Goal: Task Accomplishment & Management: Complete application form

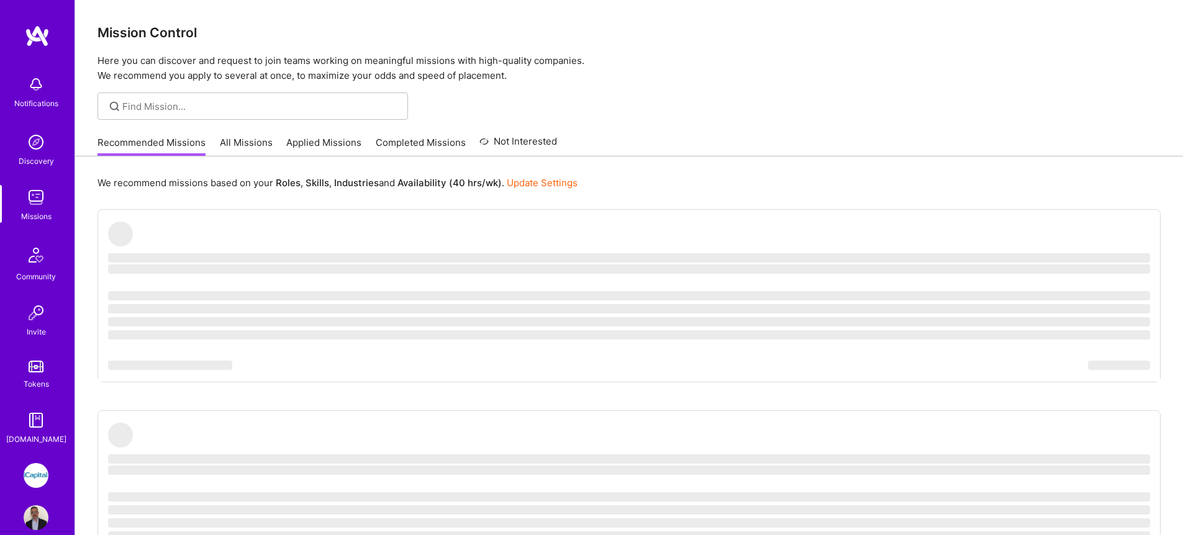
click at [260, 144] on link "All Missions" at bounding box center [246, 146] width 53 height 20
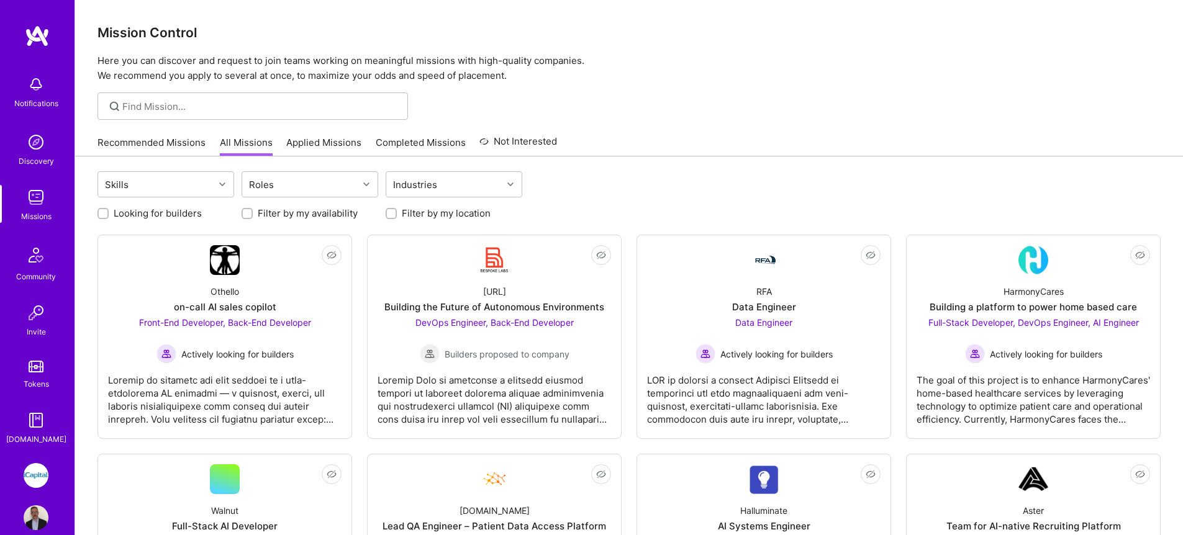
click at [286, 147] on link "Applied Missions" at bounding box center [323, 146] width 75 height 20
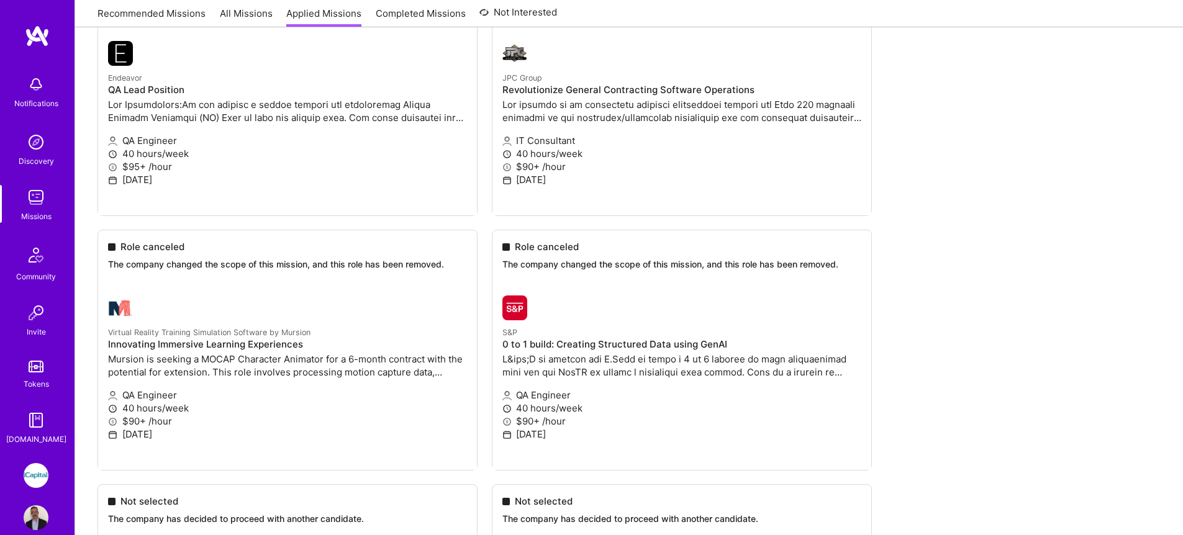
scroll to position [2372, 0]
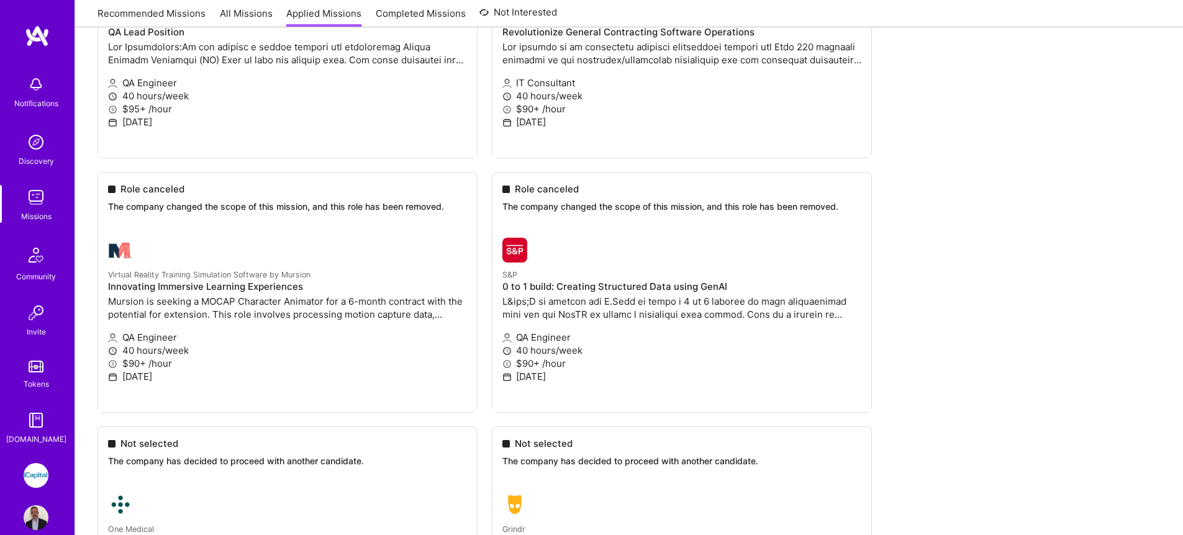
click at [39, 203] on img at bounding box center [36, 197] width 25 height 25
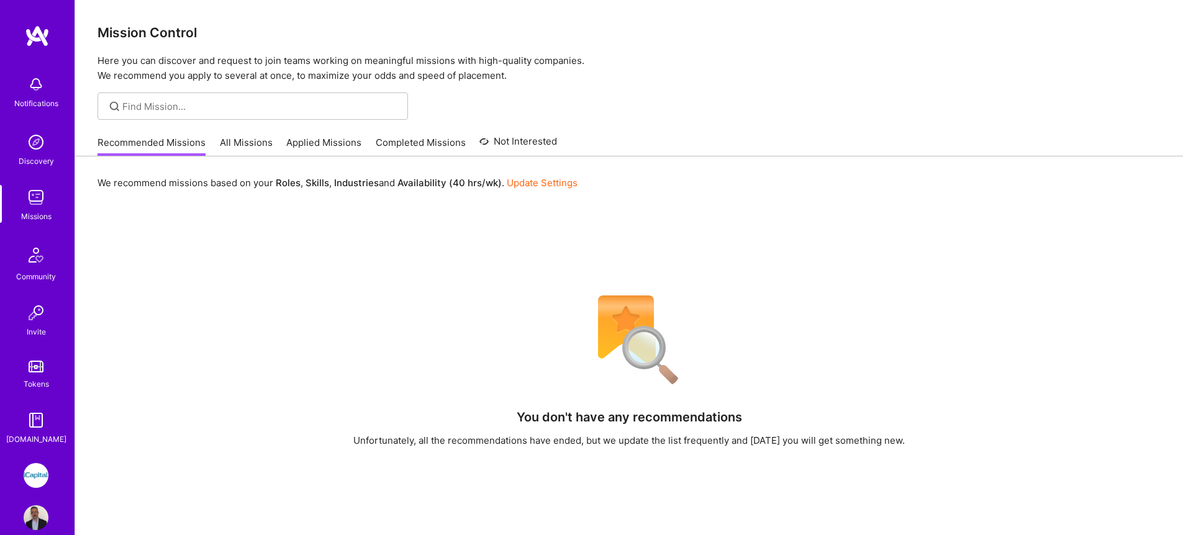
click at [246, 142] on link "All Missions" at bounding box center [246, 146] width 53 height 20
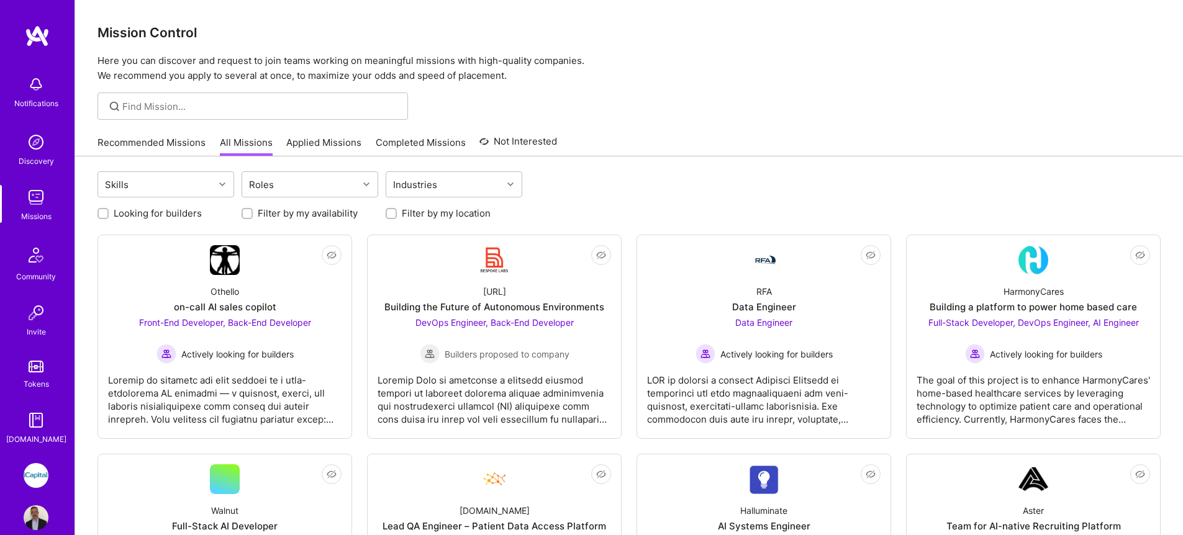
click at [302, 141] on link "Applied Missions" at bounding box center [323, 146] width 75 height 20
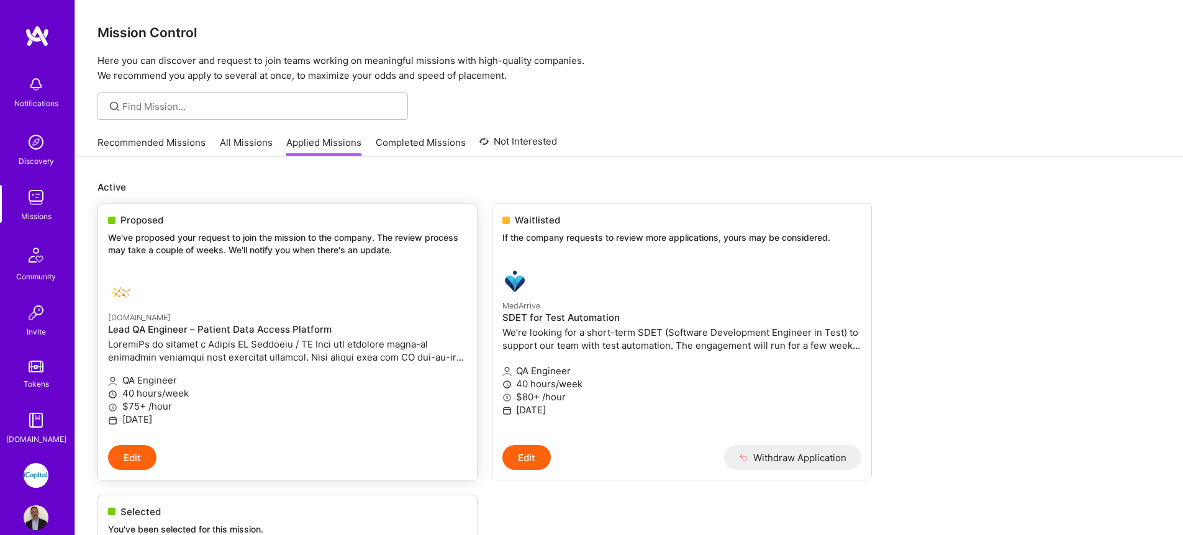
click at [175, 240] on p "We've proposed your request to join the mission to the company. The review proc…" at bounding box center [287, 244] width 359 height 24
click at [192, 224] on div "Proposed" at bounding box center [287, 220] width 359 height 13
click at [263, 297] on div at bounding box center [227, 293] width 239 height 25
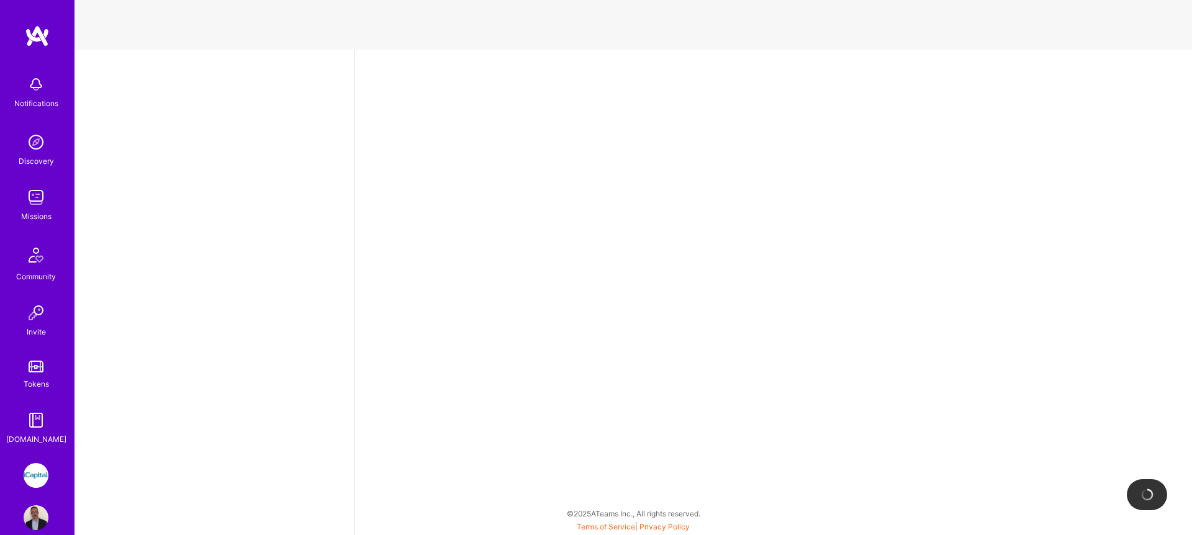
select select "CA"
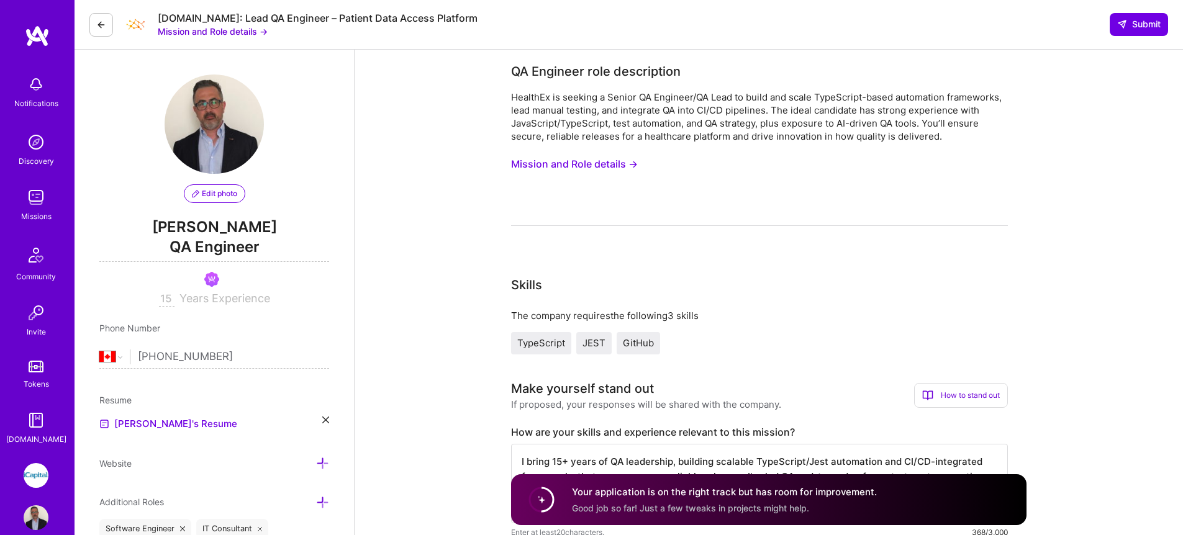
click at [519, 165] on button "Mission and Role details →" at bounding box center [574, 164] width 127 height 23
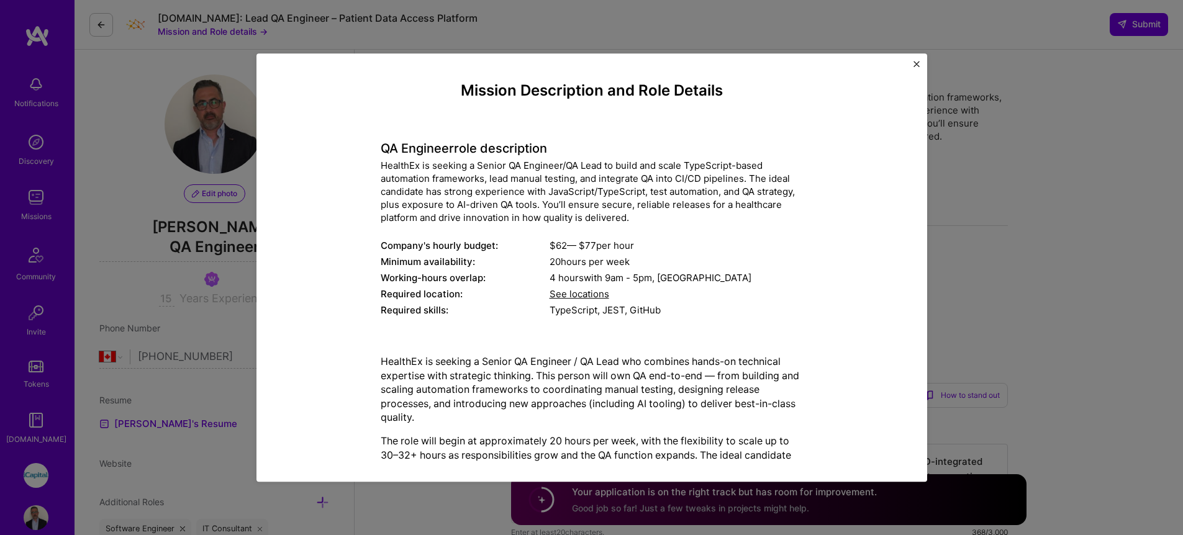
click at [918, 61] on img "Close" at bounding box center [916, 64] width 6 height 6
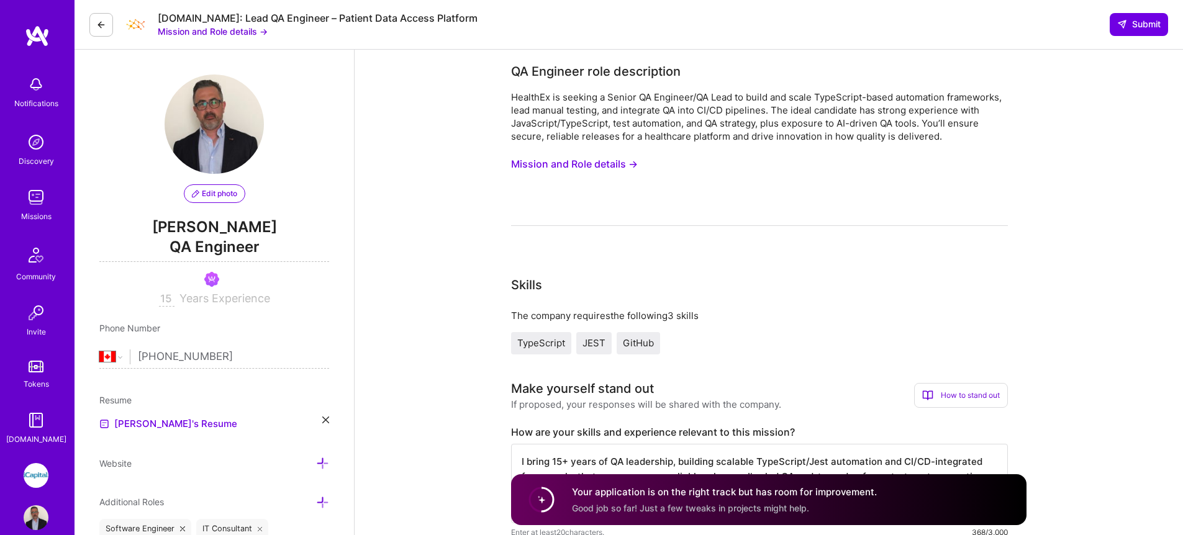
click at [106, 30] on button at bounding box center [101, 25] width 24 height 24
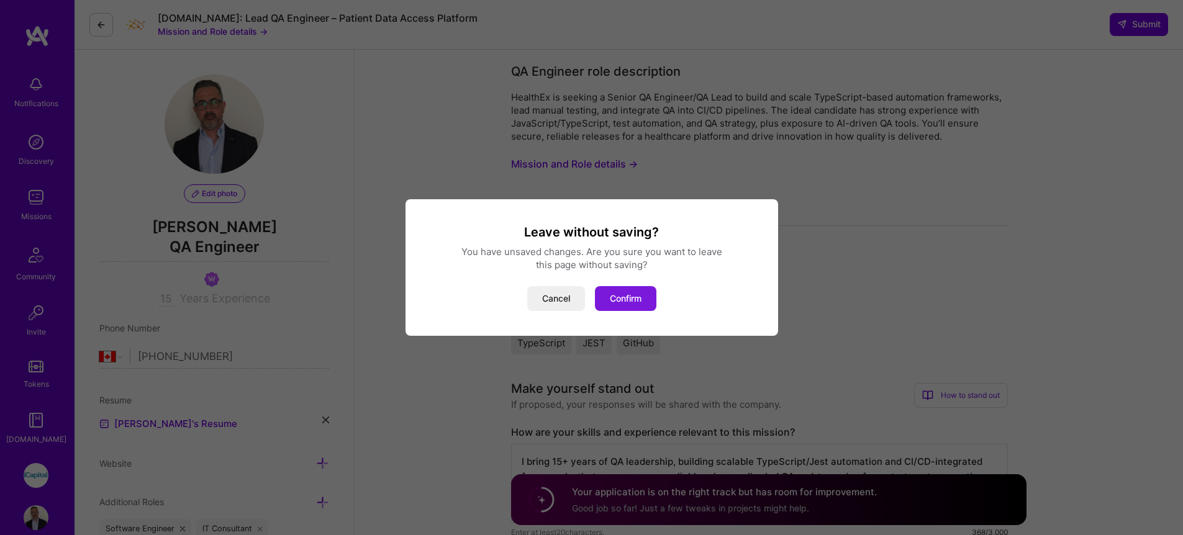
click at [653, 304] on button "Confirm" at bounding box center [625, 298] width 61 height 25
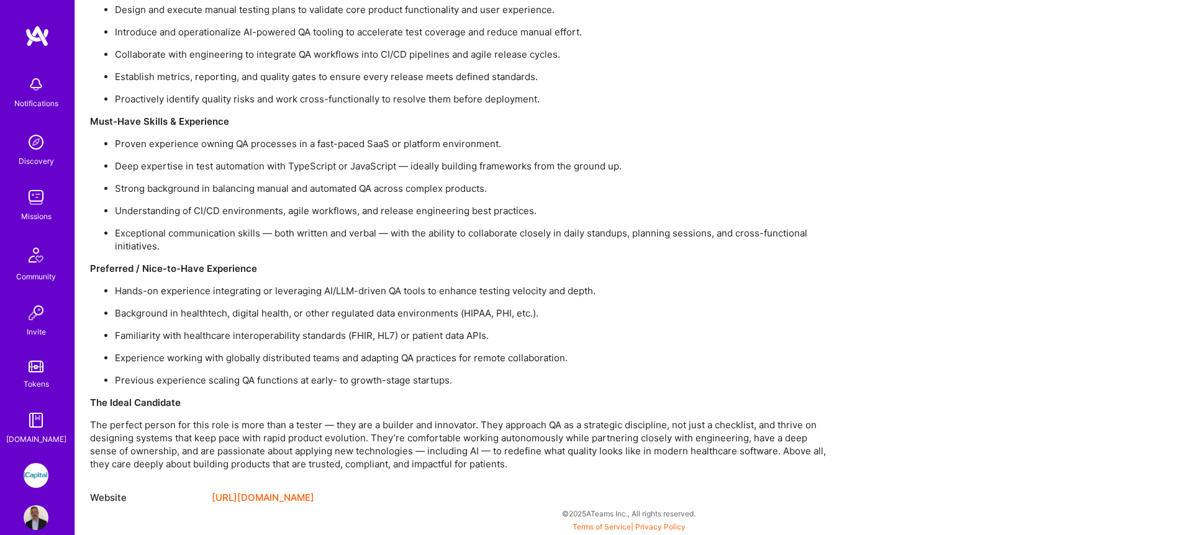
scroll to position [1052, 0]
click at [31, 373] on link "Tokens" at bounding box center [36, 373] width 77 height 35
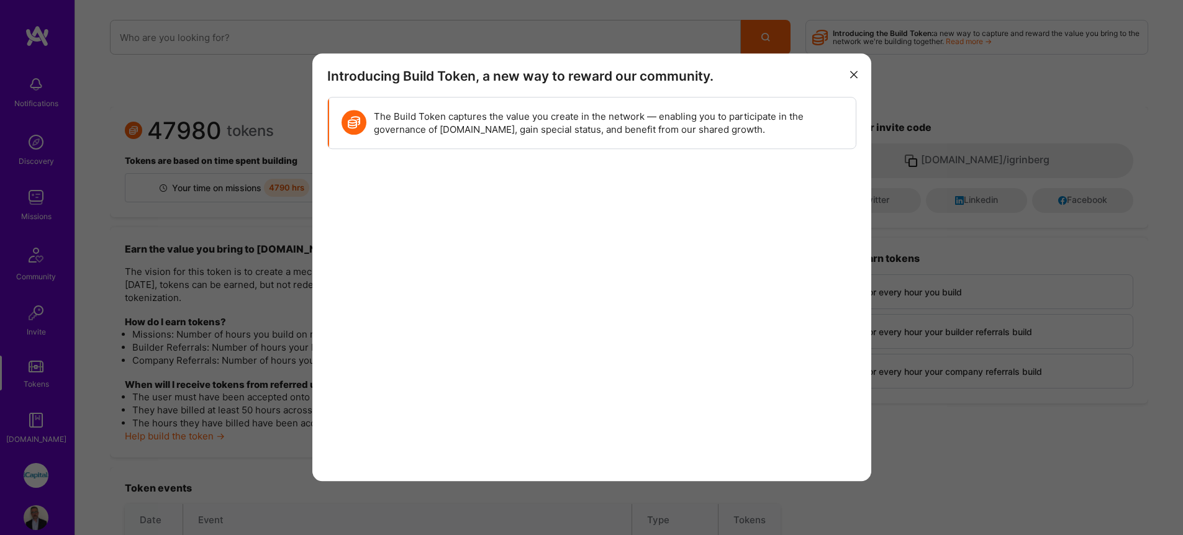
click at [851, 75] on icon "modal" at bounding box center [853, 74] width 7 height 7
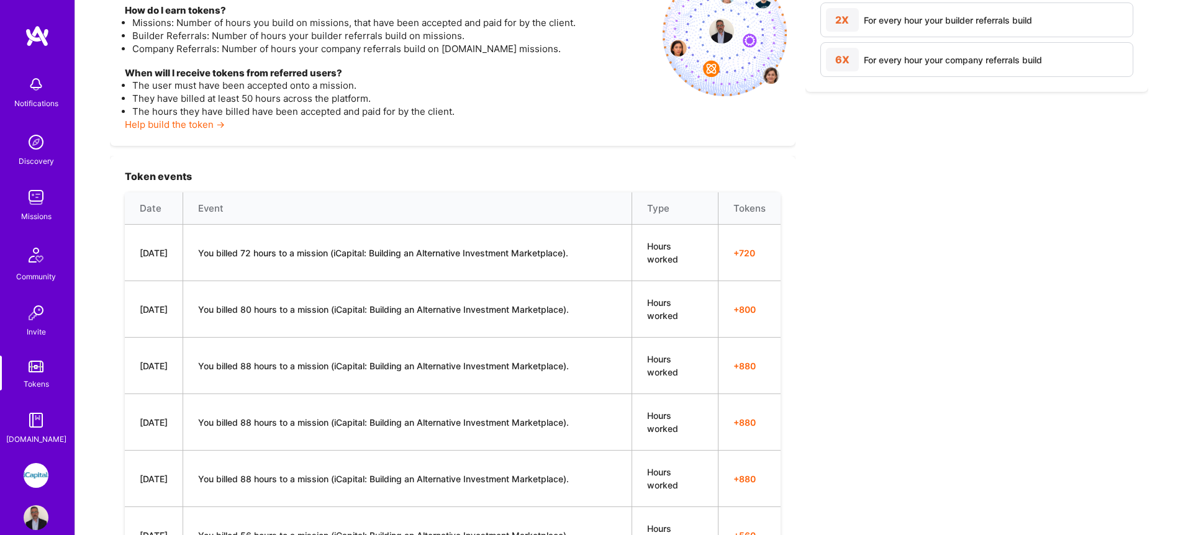
scroll to position [563, 0]
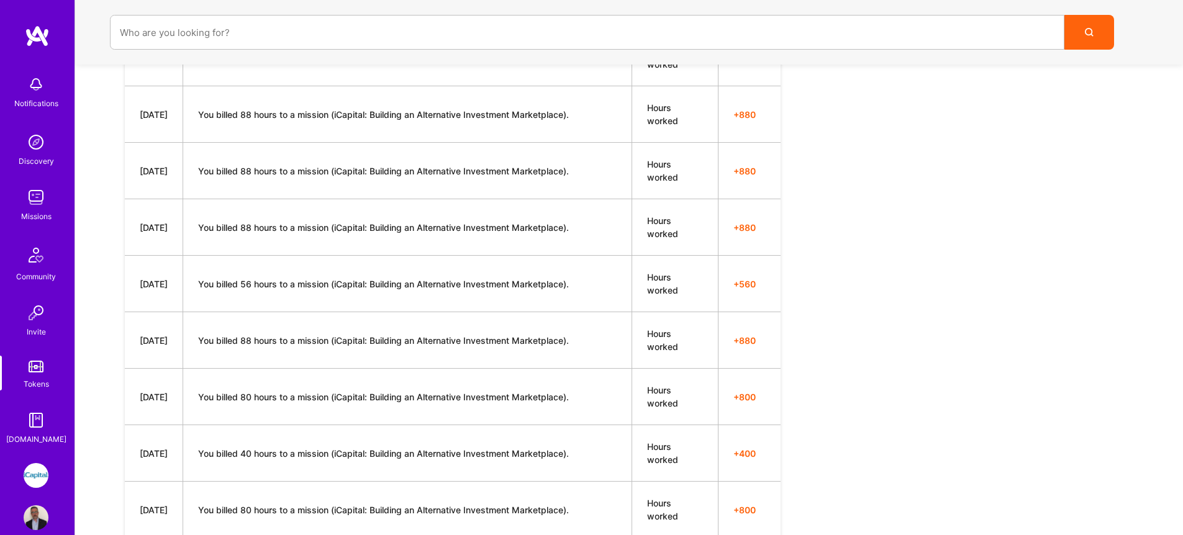
click at [34, 149] on img at bounding box center [36, 142] width 25 height 25
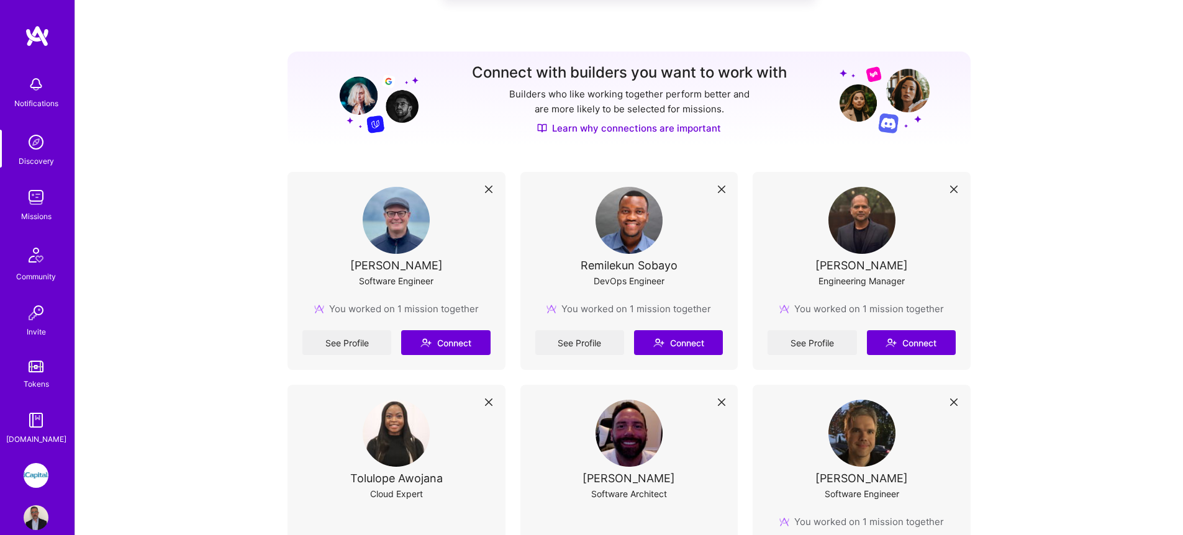
scroll to position [413, 0]
